Goal: Task Accomplishment & Management: Complete application form

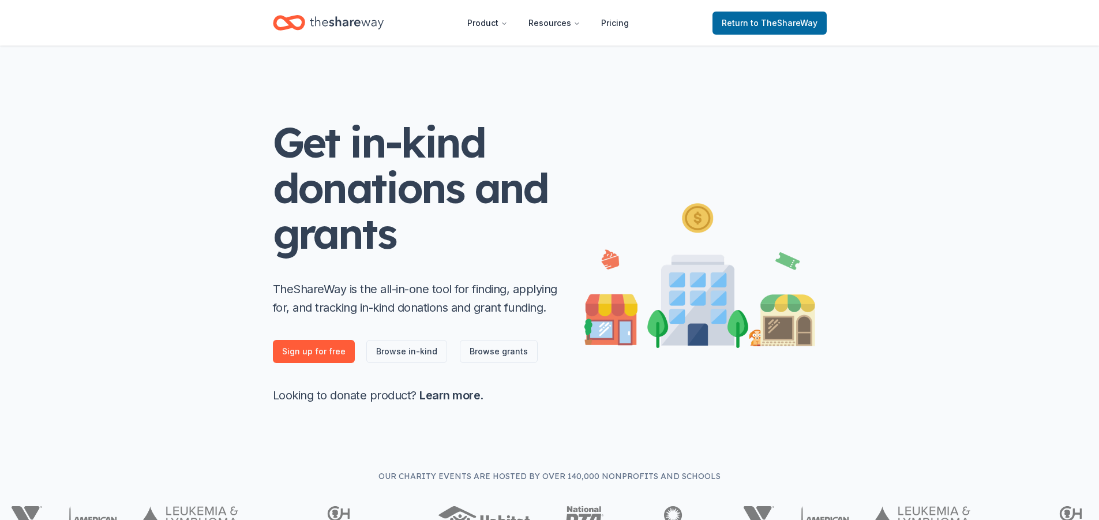
click at [345, 16] on icon "Home" at bounding box center [347, 23] width 74 height 24
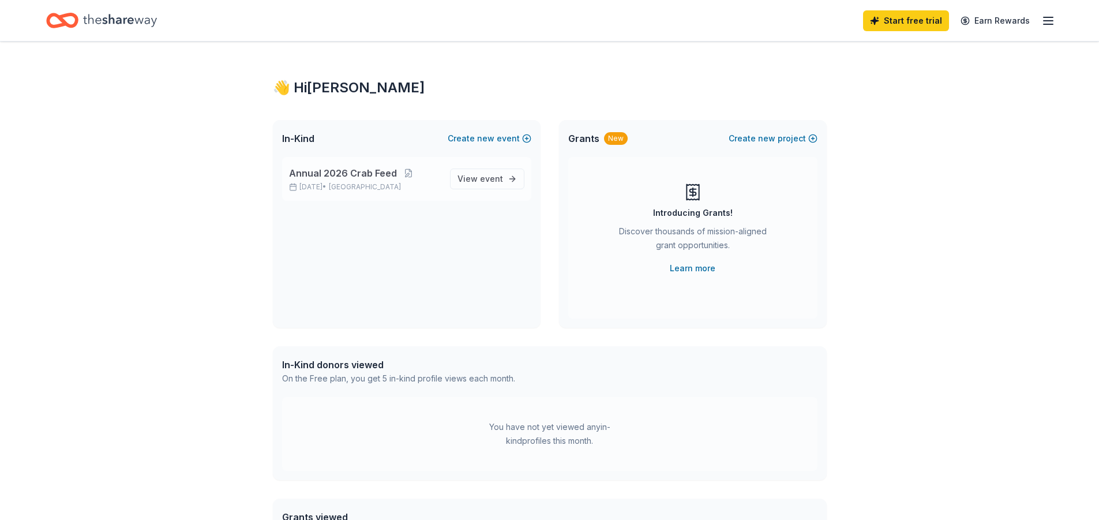
click at [348, 173] on span "Annual 2026 Crab Feed" at bounding box center [343, 173] width 108 height 14
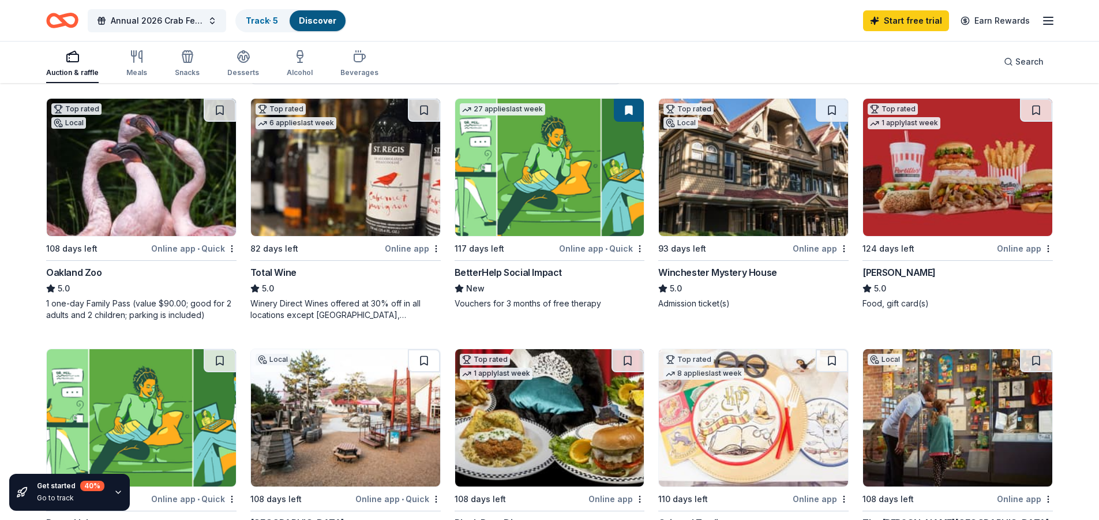
scroll to position [115, 0]
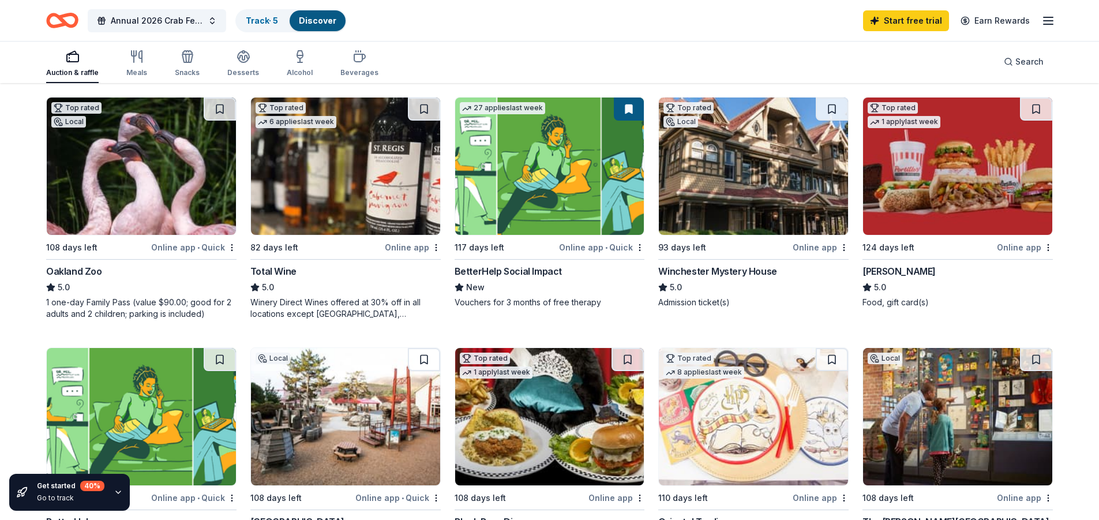
click at [287, 278] on div "Total Wine 5.0 Winery Direct Wines offered at 30% off in all locations except […" at bounding box center [345, 291] width 190 height 55
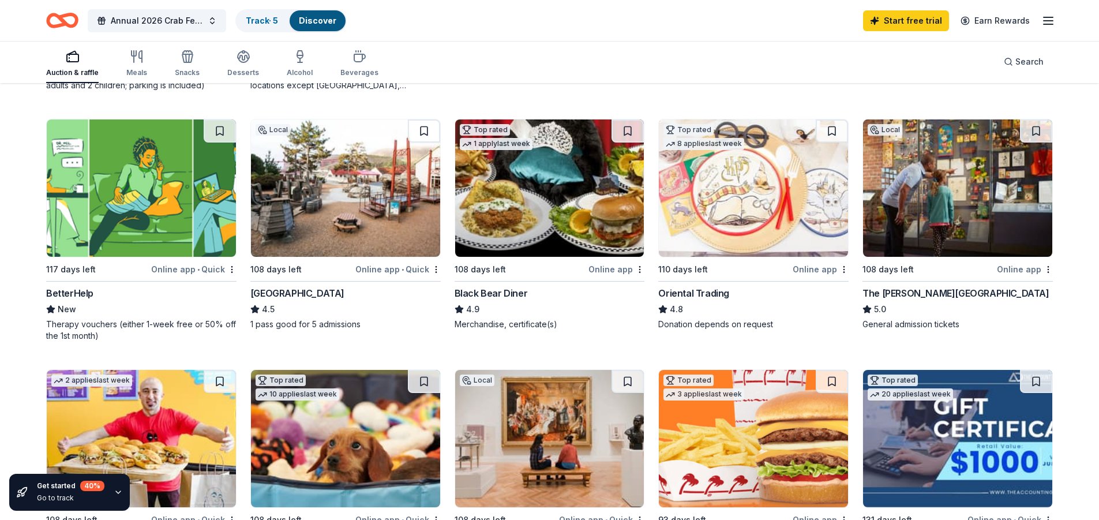
scroll to position [346, 0]
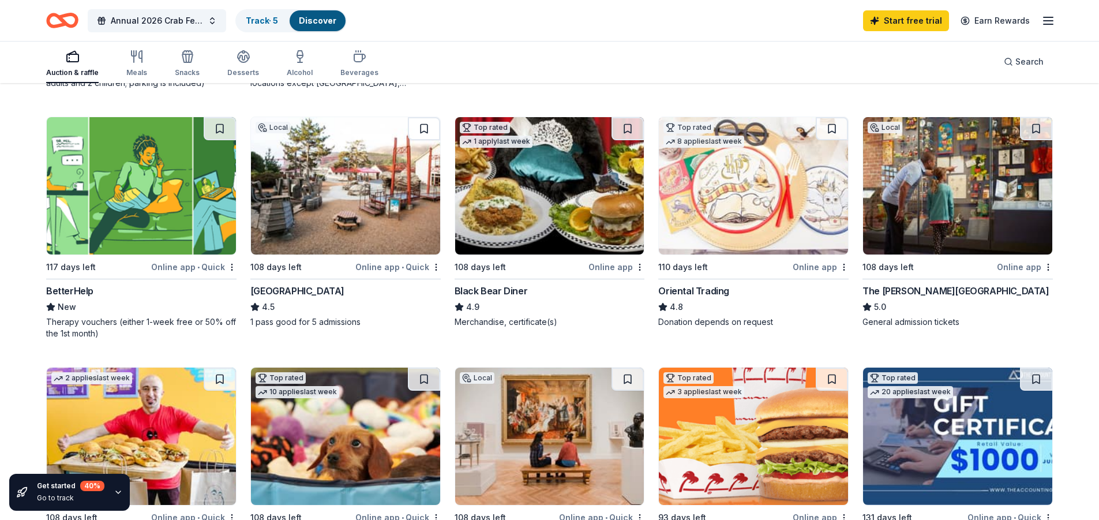
click at [968, 199] on img at bounding box center [957, 185] width 189 height 137
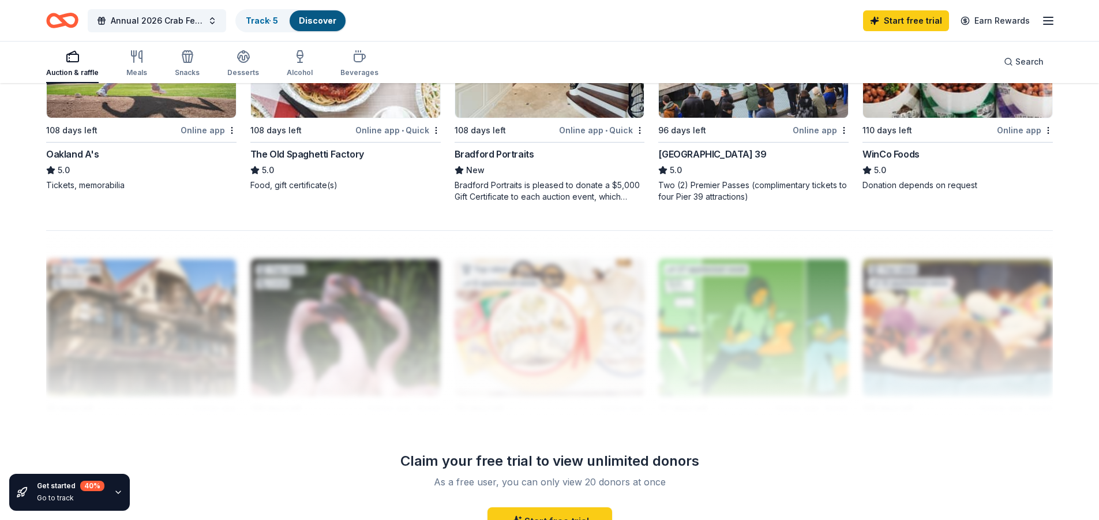
scroll to position [638, 0]
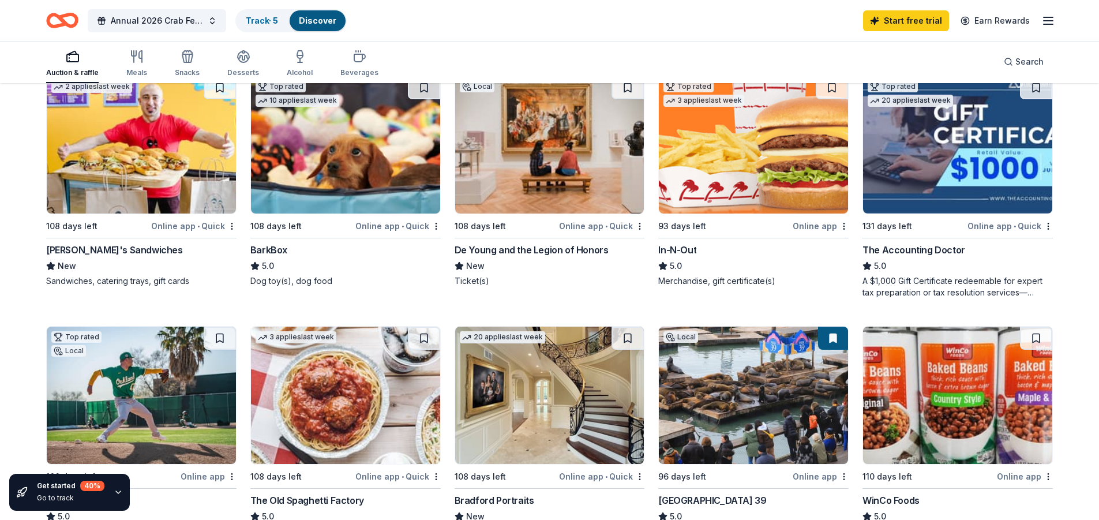
click at [763, 181] on img at bounding box center [753, 144] width 189 height 137
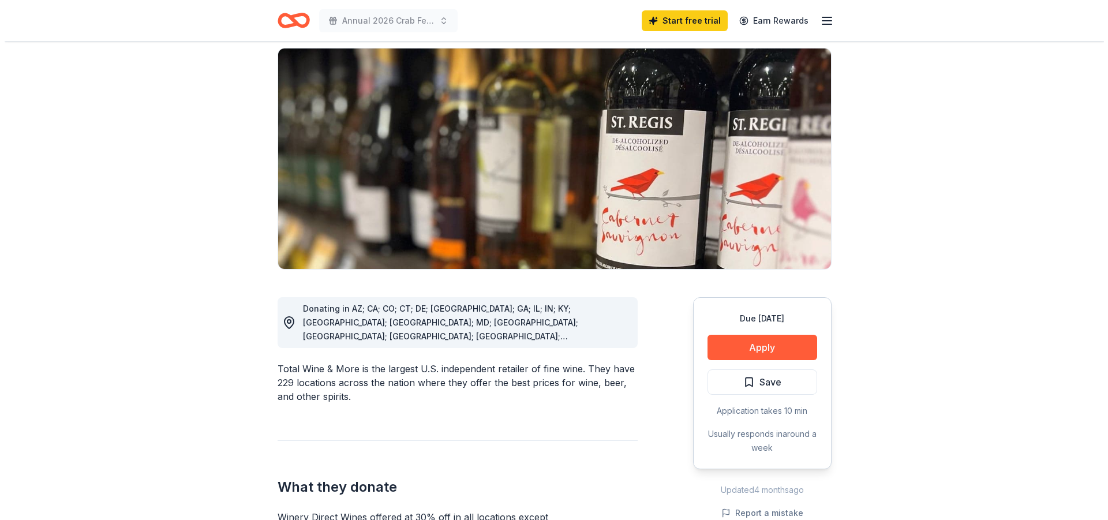
scroll to position [231, 0]
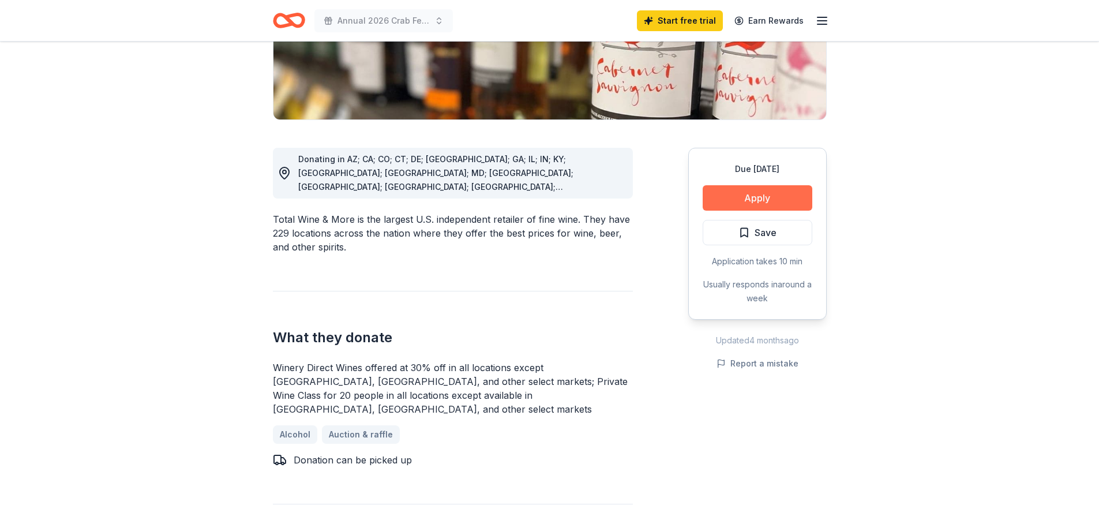
click at [761, 199] on button "Apply" at bounding box center [758, 197] width 110 height 25
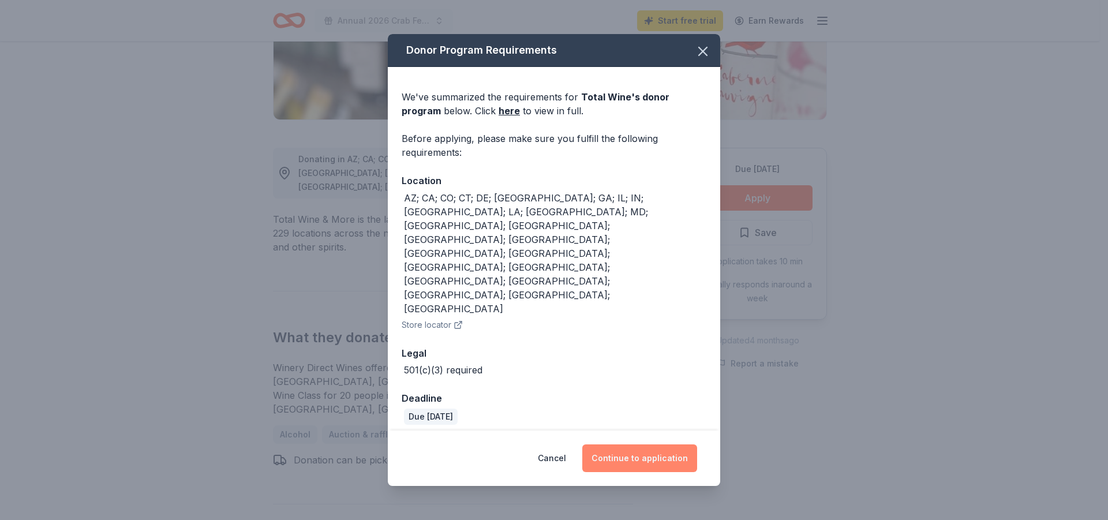
click at [650, 444] on button "Continue to application" at bounding box center [639, 458] width 115 height 28
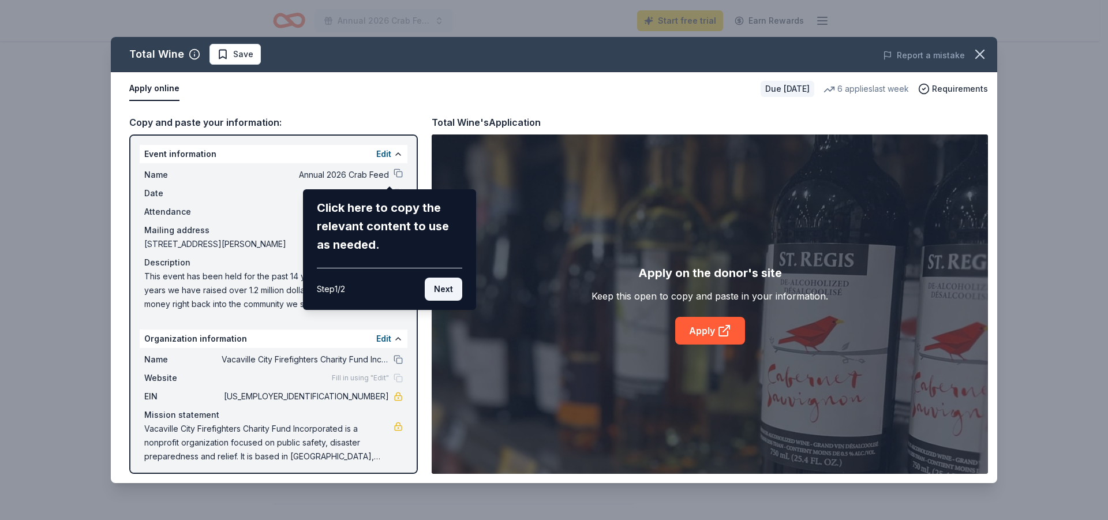
click at [439, 284] on button "Next" at bounding box center [444, 289] width 38 height 23
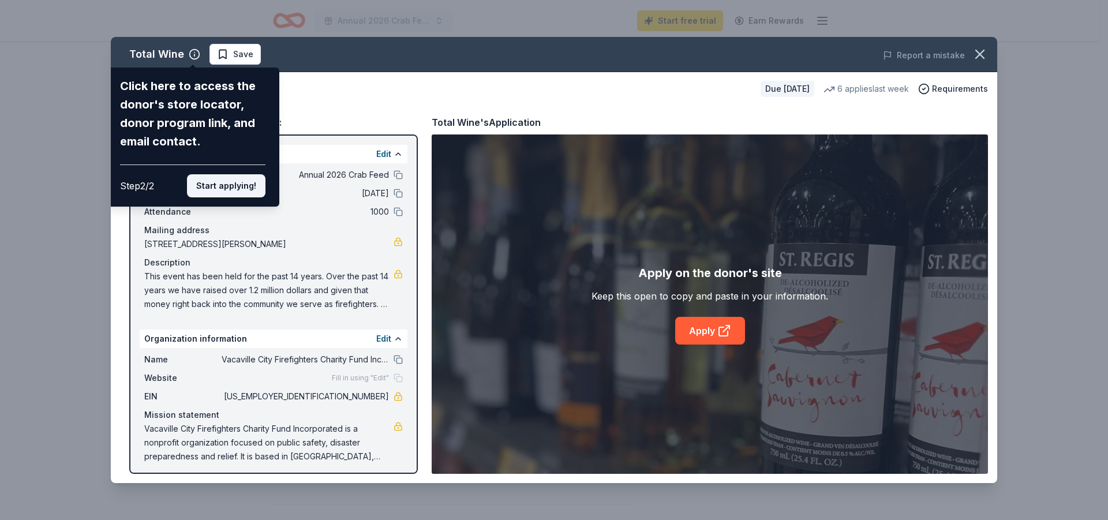
click at [222, 185] on button "Start applying!" at bounding box center [226, 185] width 78 height 23
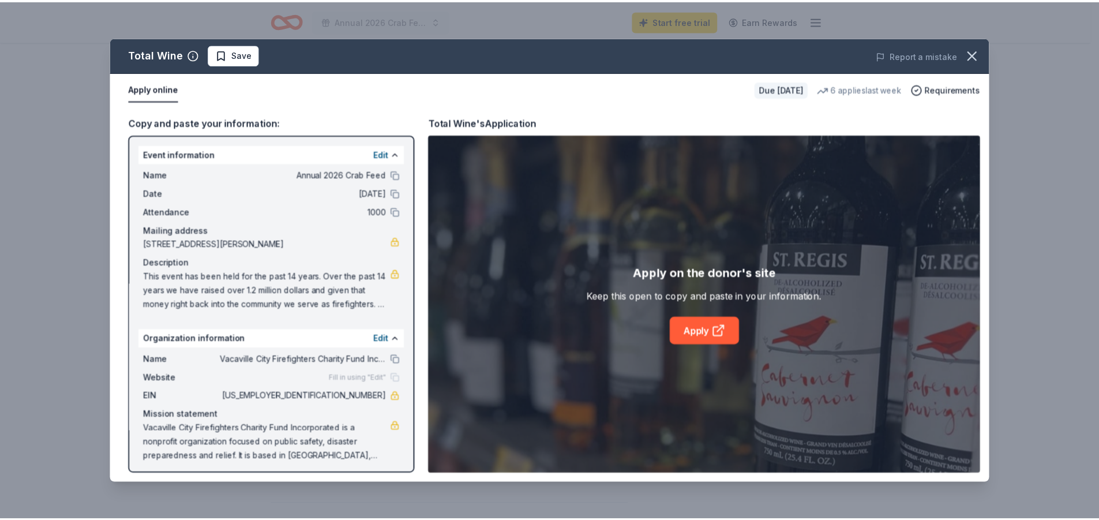
scroll to position [5, 0]
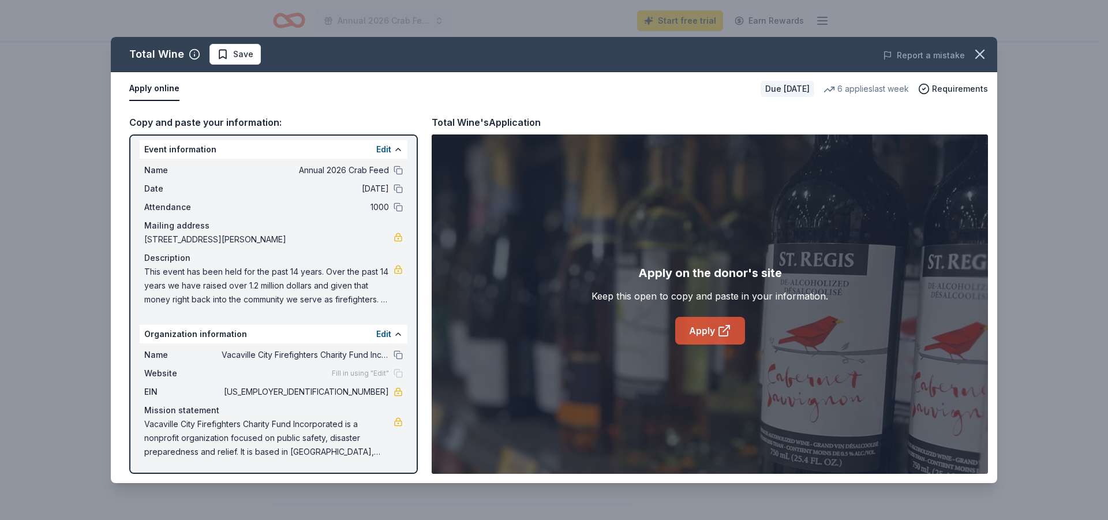
click at [705, 336] on link "Apply" at bounding box center [710, 331] width 70 height 28
click at [976, 57] on icon "button" at bounding box center [980, 54] width 16 height 16
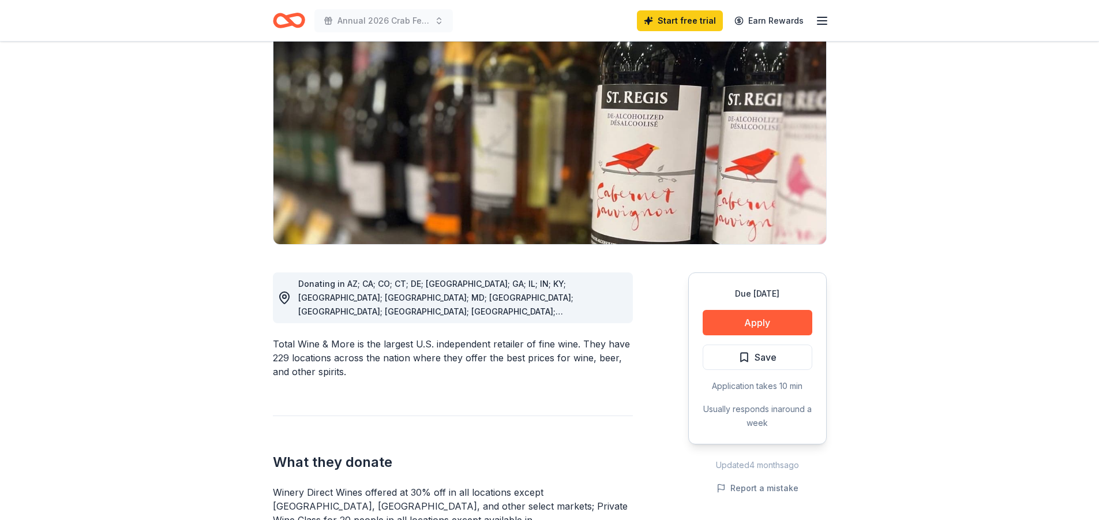
scroll to position [0, 0]
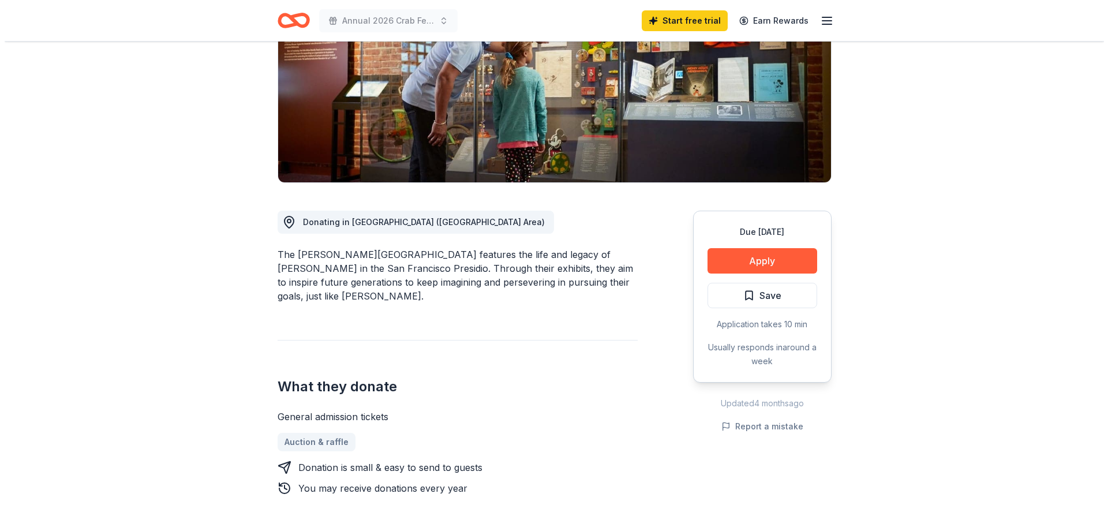
scroll to position [231, 0]
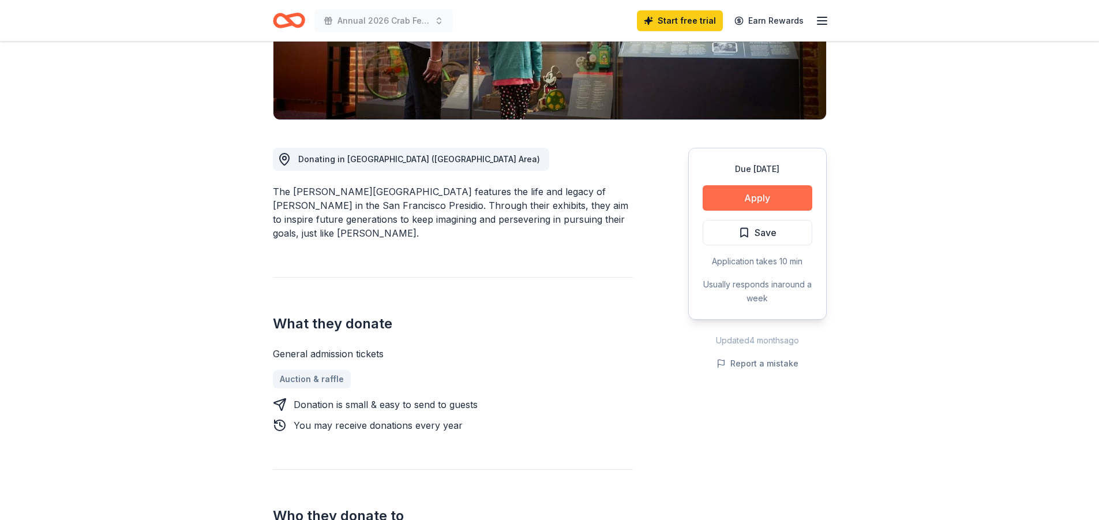
click at [715, 198] on button "Apply" at bounding box center [758, 197] width 110 height 25
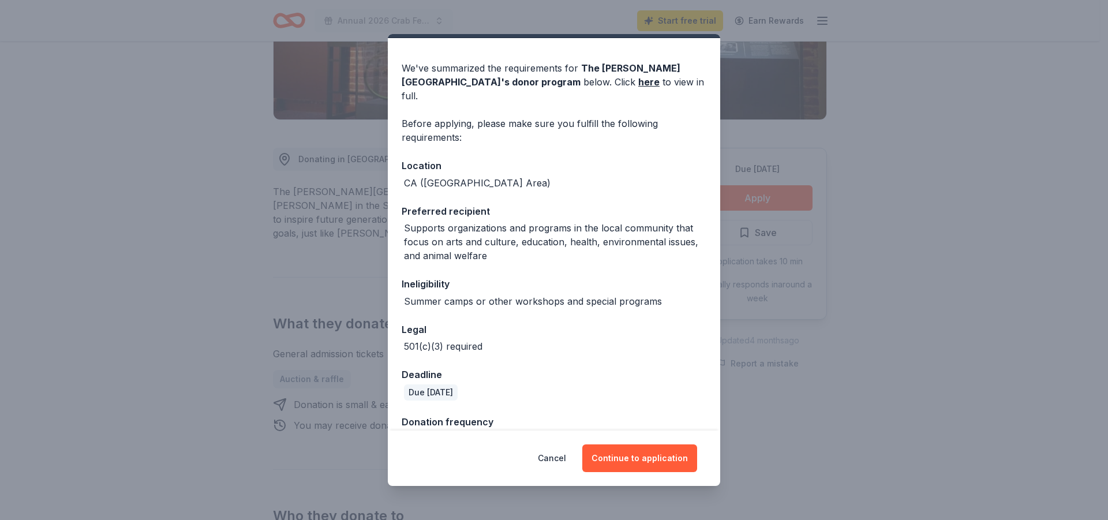
scroll to position [44, 0]
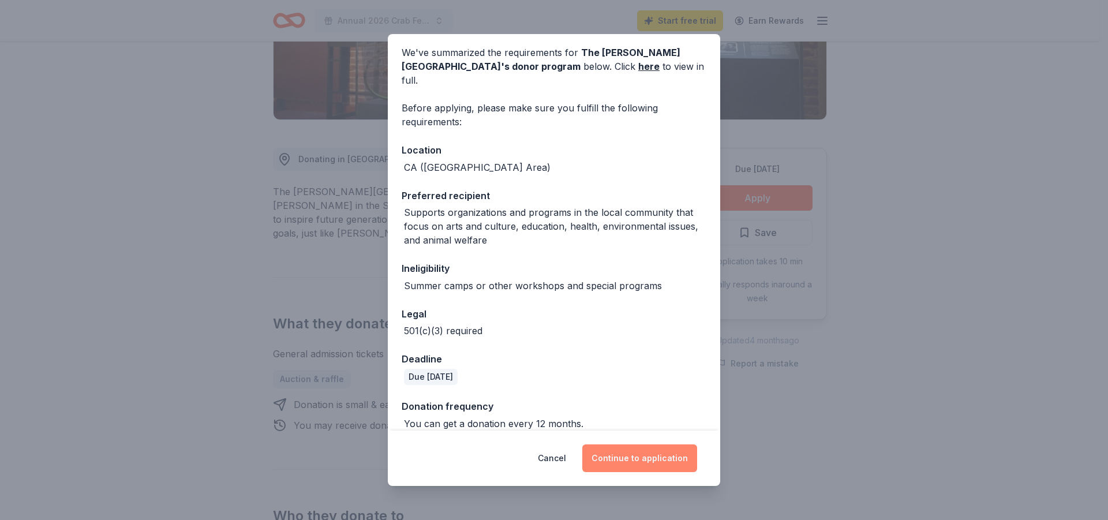
click at [661, 461] on button "Continue to application" at bounding box center [639, 458] width 115 height 28
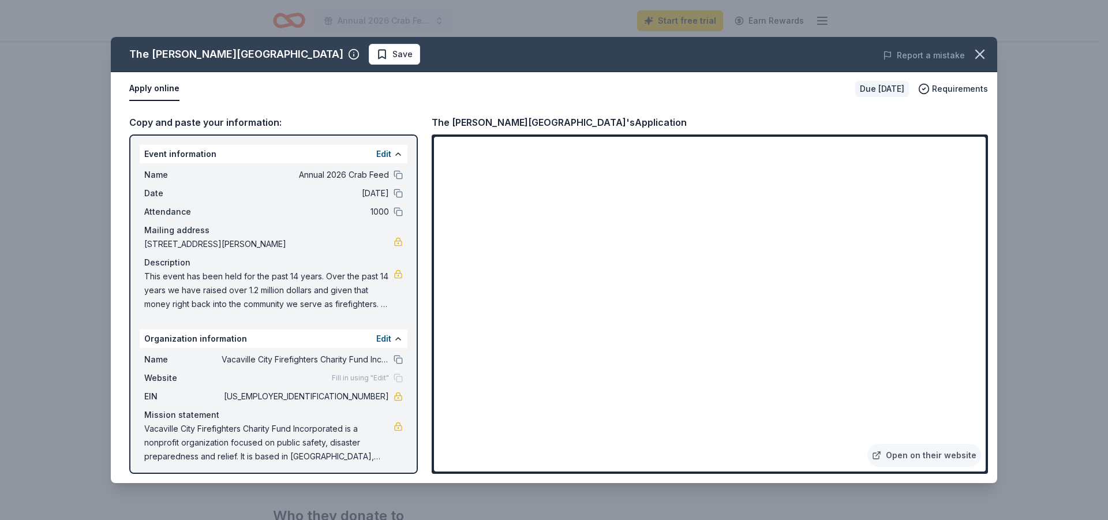
click at [303, 367] on div "Name Vacaville City Firefighters Charity Fund Incorporated Website Fill in usin…" at bounding box center [274, 408] width 268 height 120
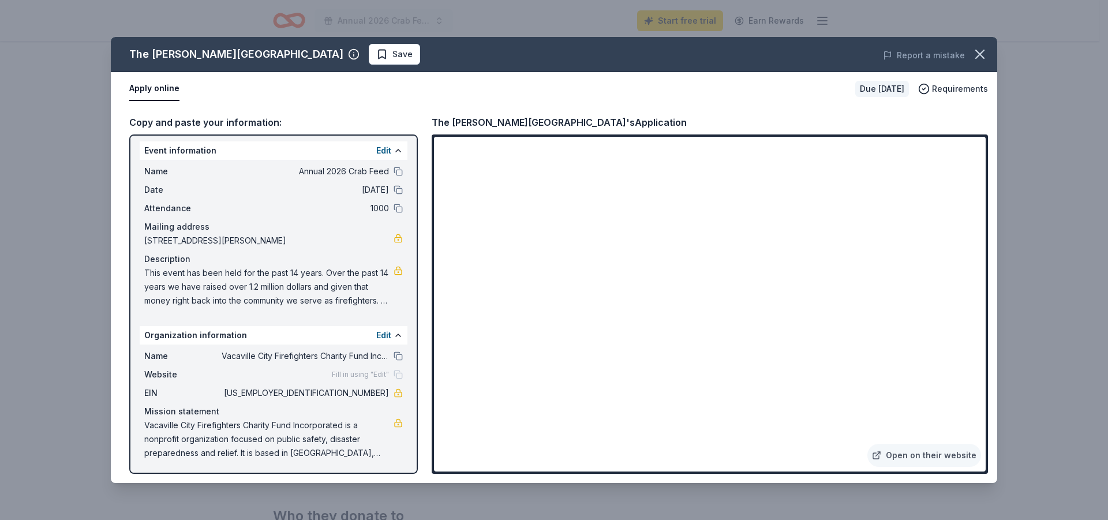
scroll to position [5, 0]
click at [905, 456] on link "Open on their website" at bounding box center [924, 455] width 114 height 23
click at [394, 168] on button at bounding box center [398, 170] width 9 height 9
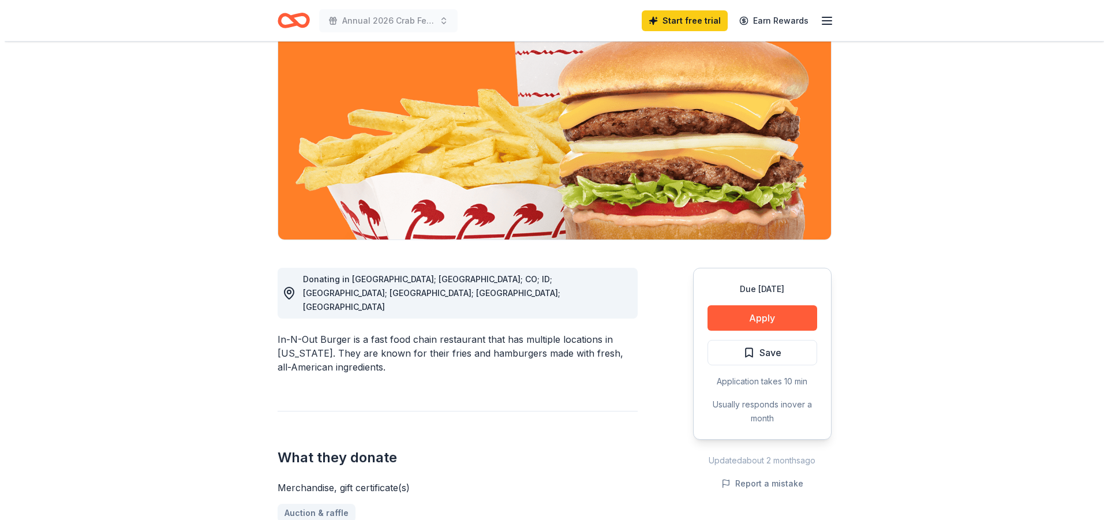
scroll to position [115, 0]
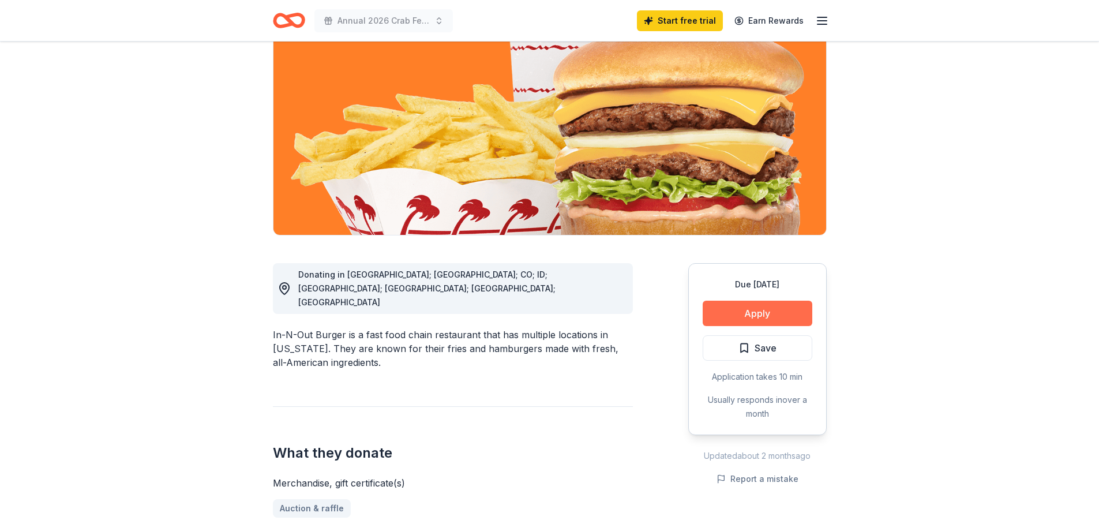
click at [766, 310] on button "Apply" at bounding box center [758, 313] width 110 height 25
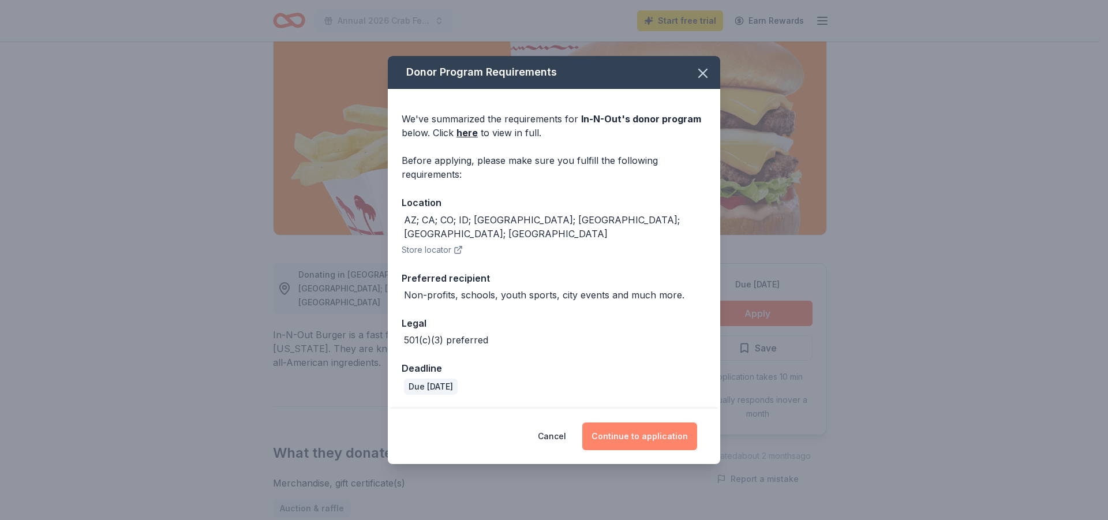
click at [623, 426] on button "Continue to application" at bounding box center [639, 436] width 115 height 28
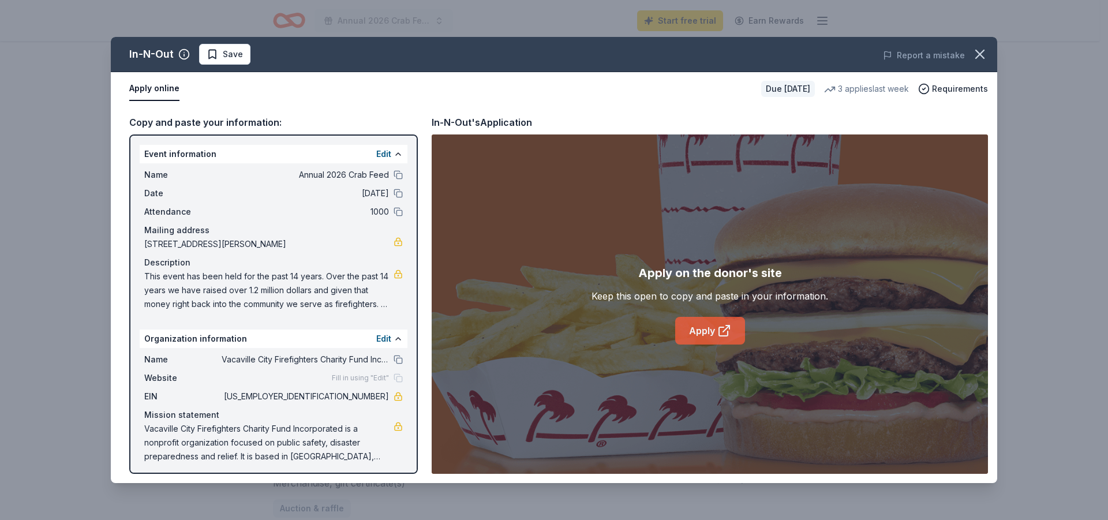
click at [702, 322] on link "Apply" at bounding box center [710, 331] width 70 height 28
click at [710, 339] on link "Apply" at bounding box center [710, 331] width 70 height 28
